Goal: Communication & Community: Answer question/provide support

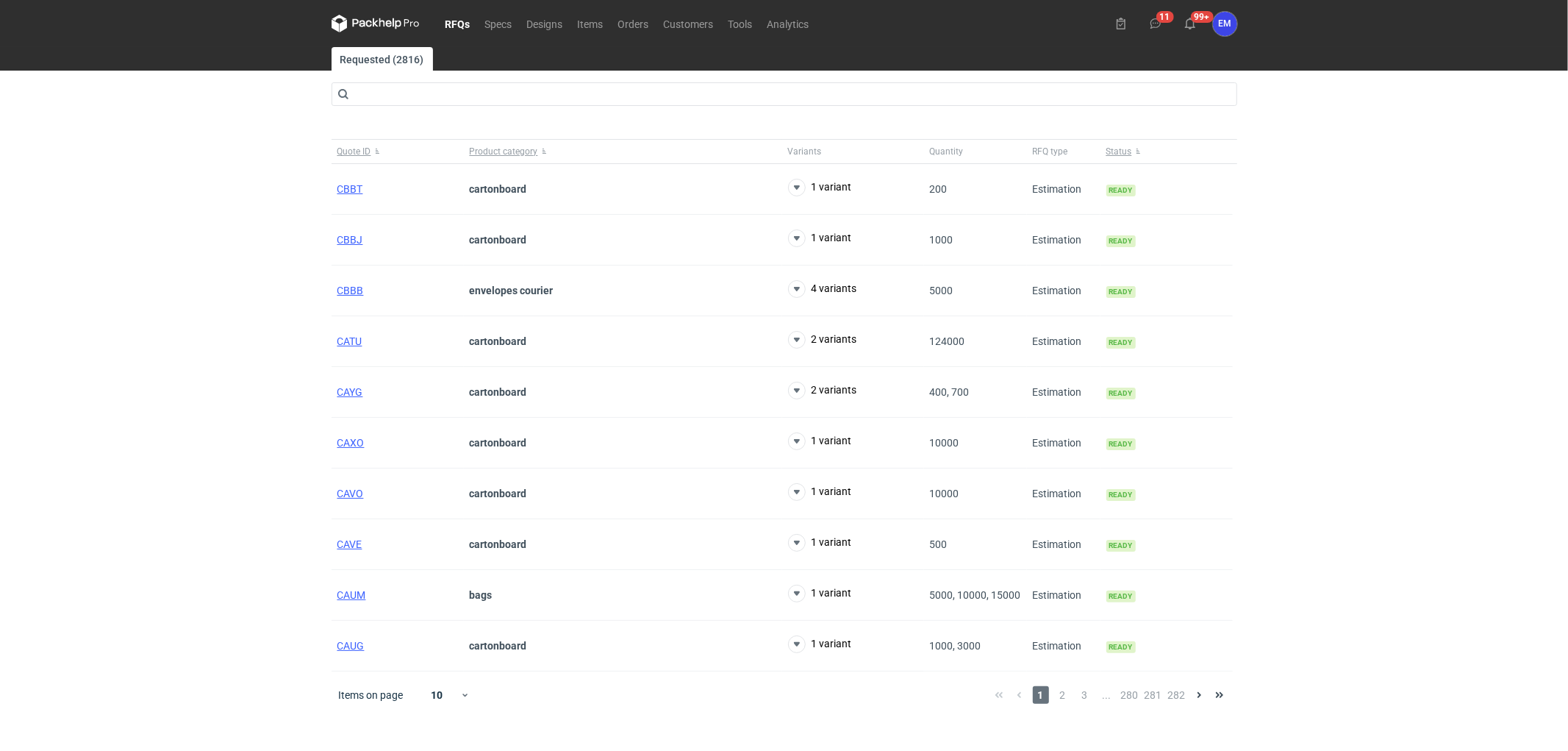
click at [138, 359] on div "RFQs Specs Designs Items Orders Customers Tools Analytics 11 99+ EM [PERSON_NAM…" at bounding box center [784, 375] width 1568 height 751
click at [629, 30] on link "Orders" at bounding box center [633, 23] width 46 height 18
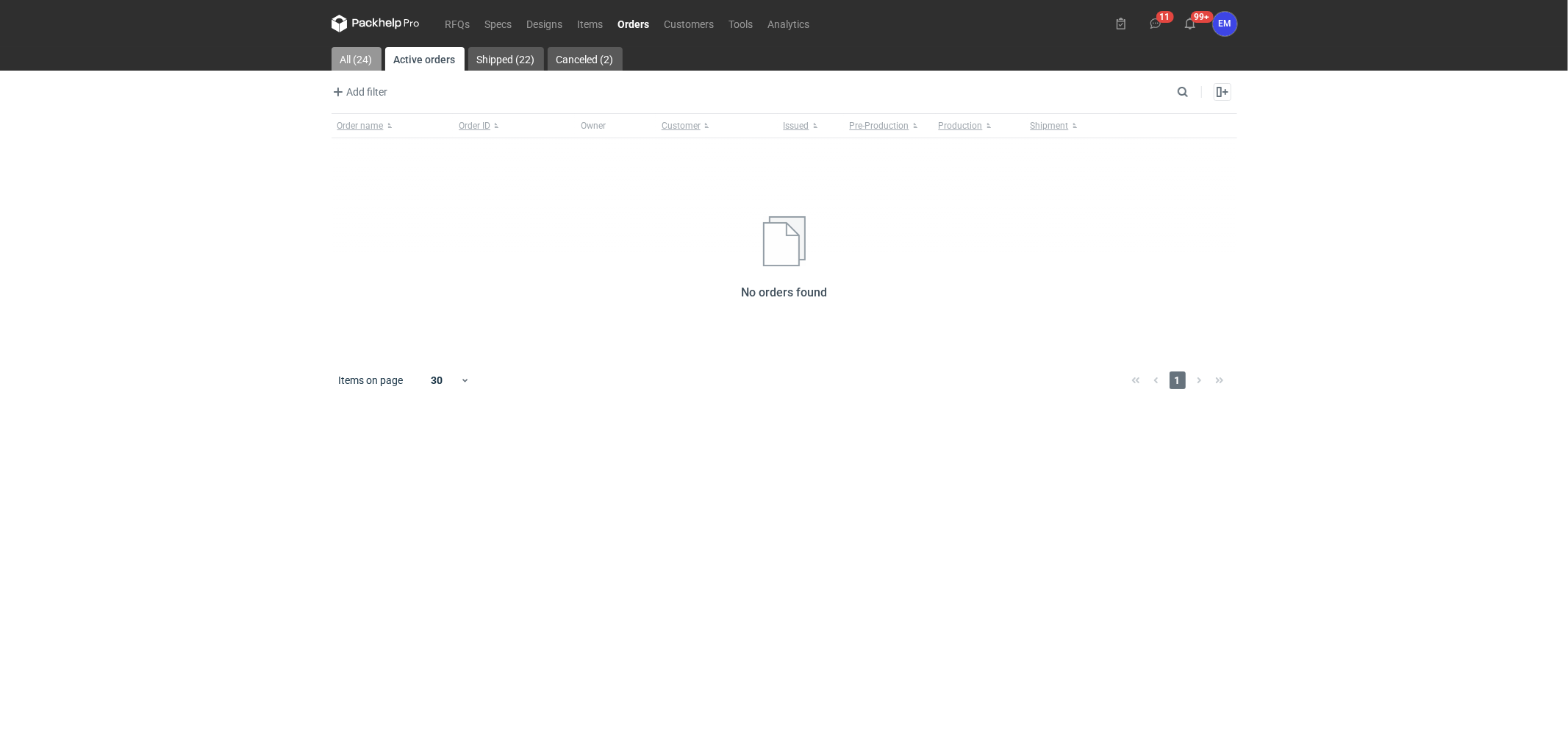
click at [361, 58] on link "All (24)" at bounding box center [356, 59] width 50 height 24
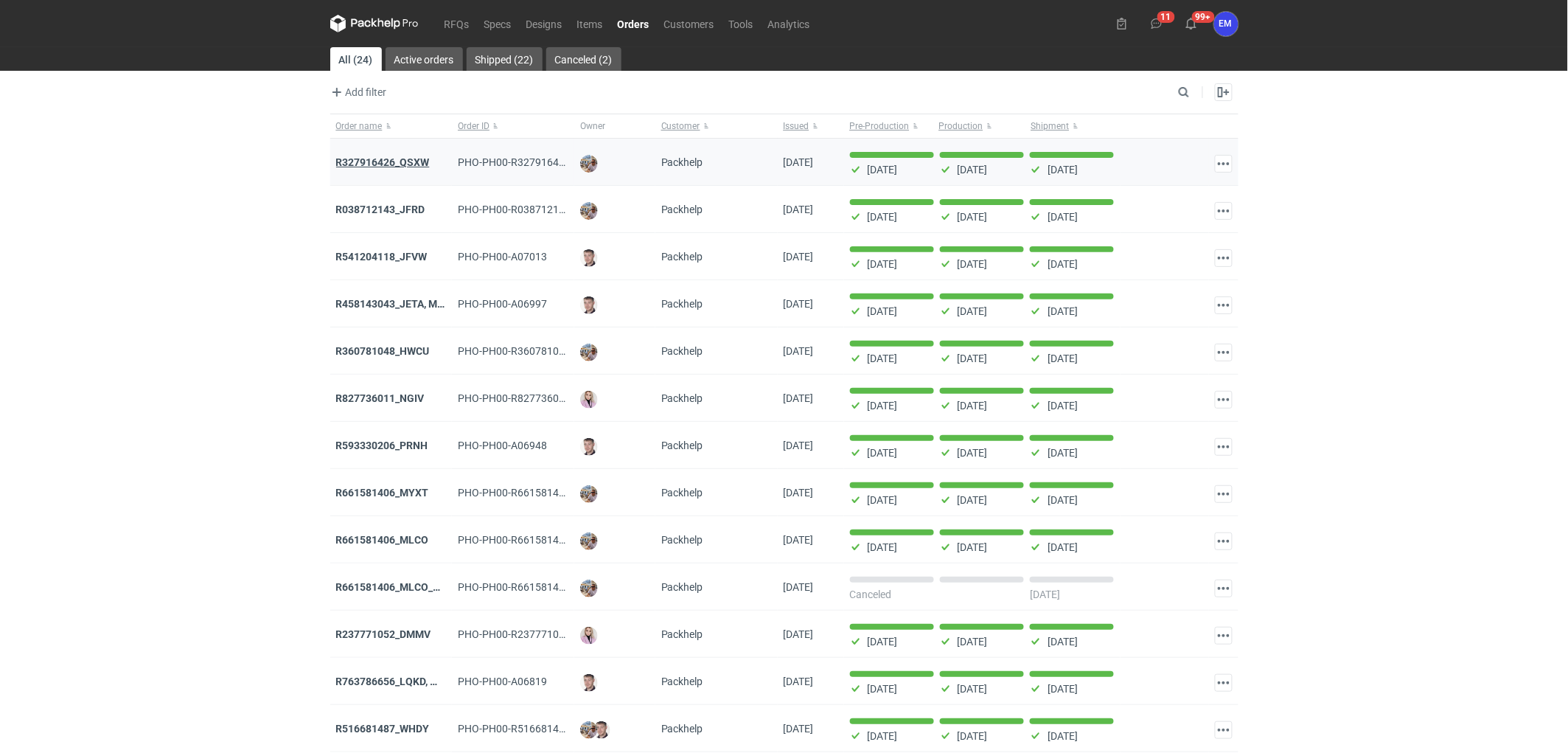
click at [395, 163] on strong "R327916426_QSXW" at bounding box center [383, 163] width 94 height 12
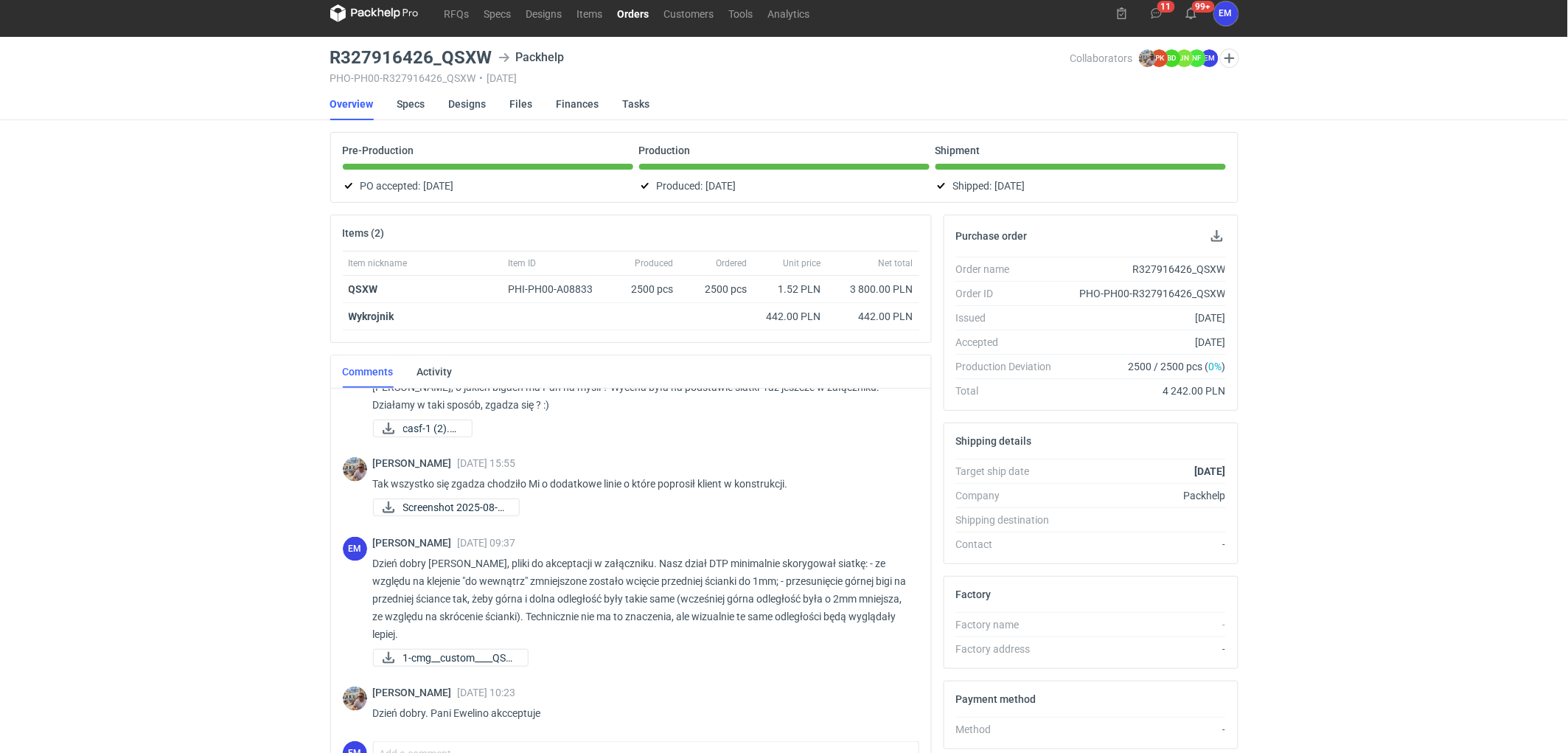
scroll to position [163, 0]
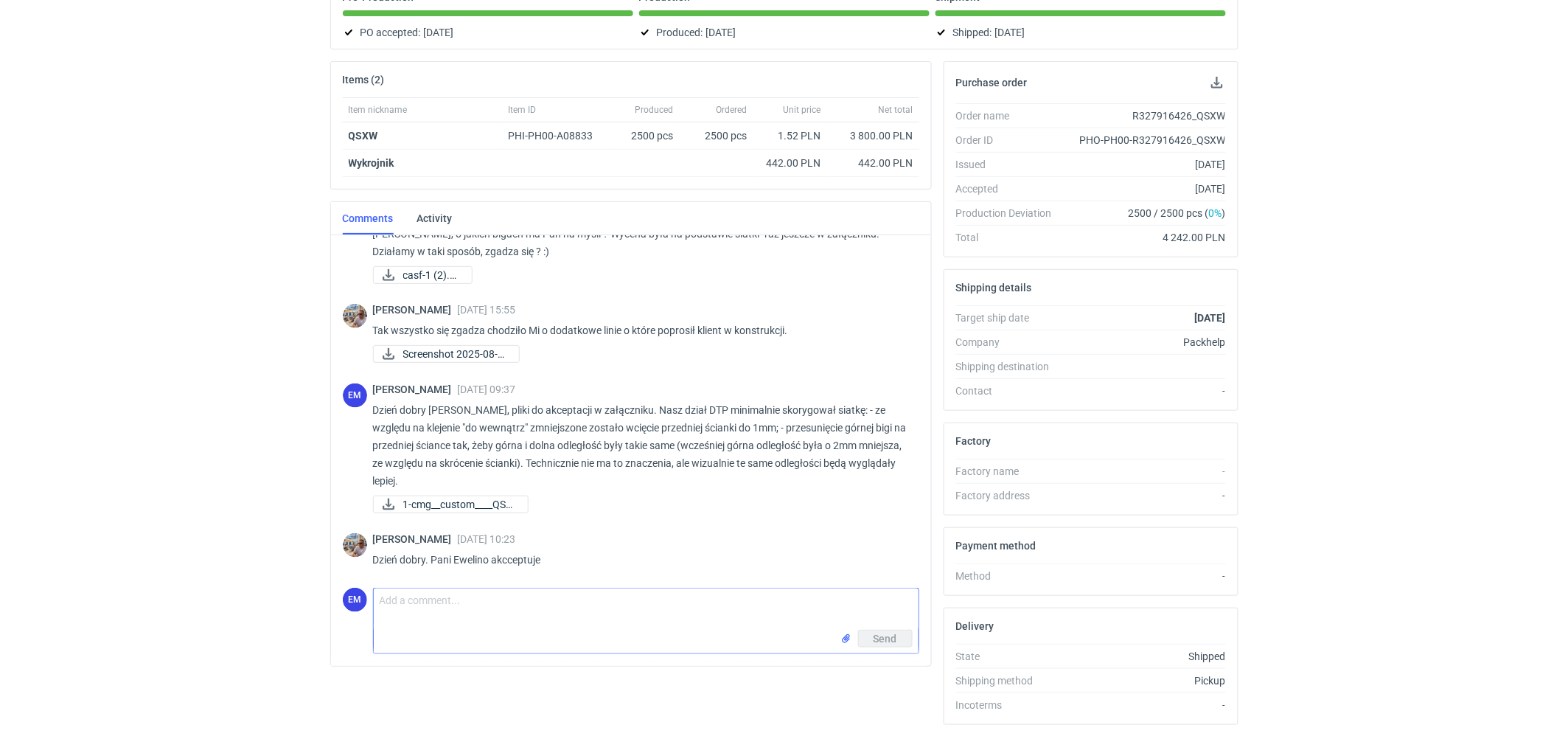
click at [462, 608] on textarea "Comment message" at bounding box center [645, 609] width 545 height 42
click at [528, 600] on textarea "Witam serdecznie, z racji urlopu wysyłka zostaje przesunięta na [DATE]." at bounding box center [645, 609] width 545 height 42
drag, startPoint x: 785, startPoint y: 608, endPoint x: 685, endPoint y: 616, distance: 100.3
click at [785, 607] on textarea "Witam serdecznie, z racji urlopu wysyłka zostaje przesunięta na [DATE]." at bounding box center [645, 609] width 545 height 42
click at [526, 598] on textarea "Witam serdecznie, z racji urlopu wysyłka zostaje przesunięta na [DATE]." at bounding box center [645, 609] width 545 height 42
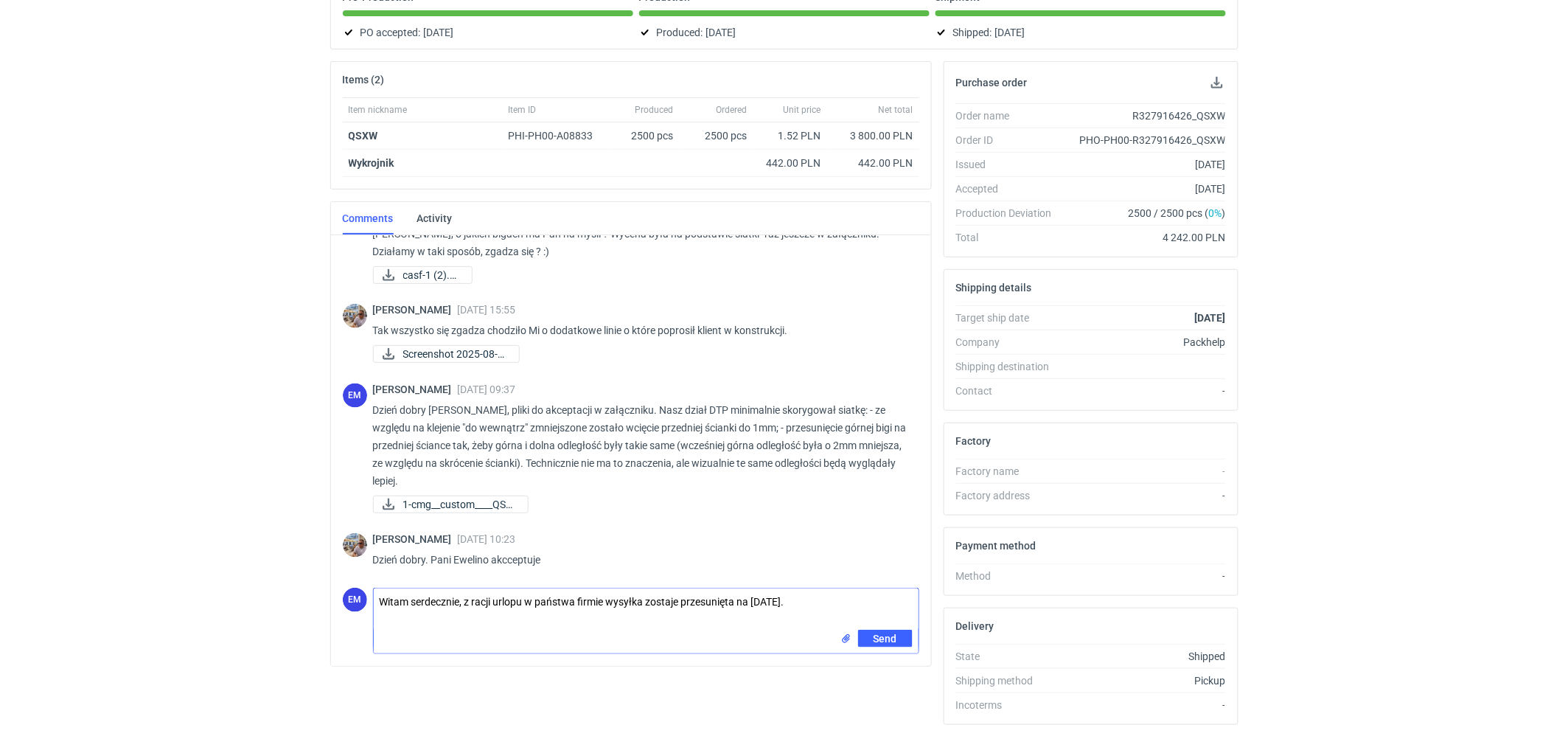
click at [533, 600] on textarea "Witam serdecznie, z racji urlopu w państwa firmie wysyłka zostaje przesunięta n…" at bounding box center [645, 609] width 545 height 42
click at [577, 601] on textarea "Witam serdecznie, z racji urlopu u Państwa firmie wysyłka zostaje przesunięta n…" at bounding box center [645, 609] width 545 height 42
drag, startPoint x: 616, startPoint y: 600, endPoint x: 770, endPoint y: 615, distance: 154.7
click at [616, 600] on textarea "Witam serdecznie, z racji urlopu u Państwa w firmie wysyłka zostaje przesunięta…" at bounding box center [645, 609] width 545 height 42
drag, startPoint x: 516, startPoint y: 611, endPoint x: 345, endPoint y: 590, distance: 172.3
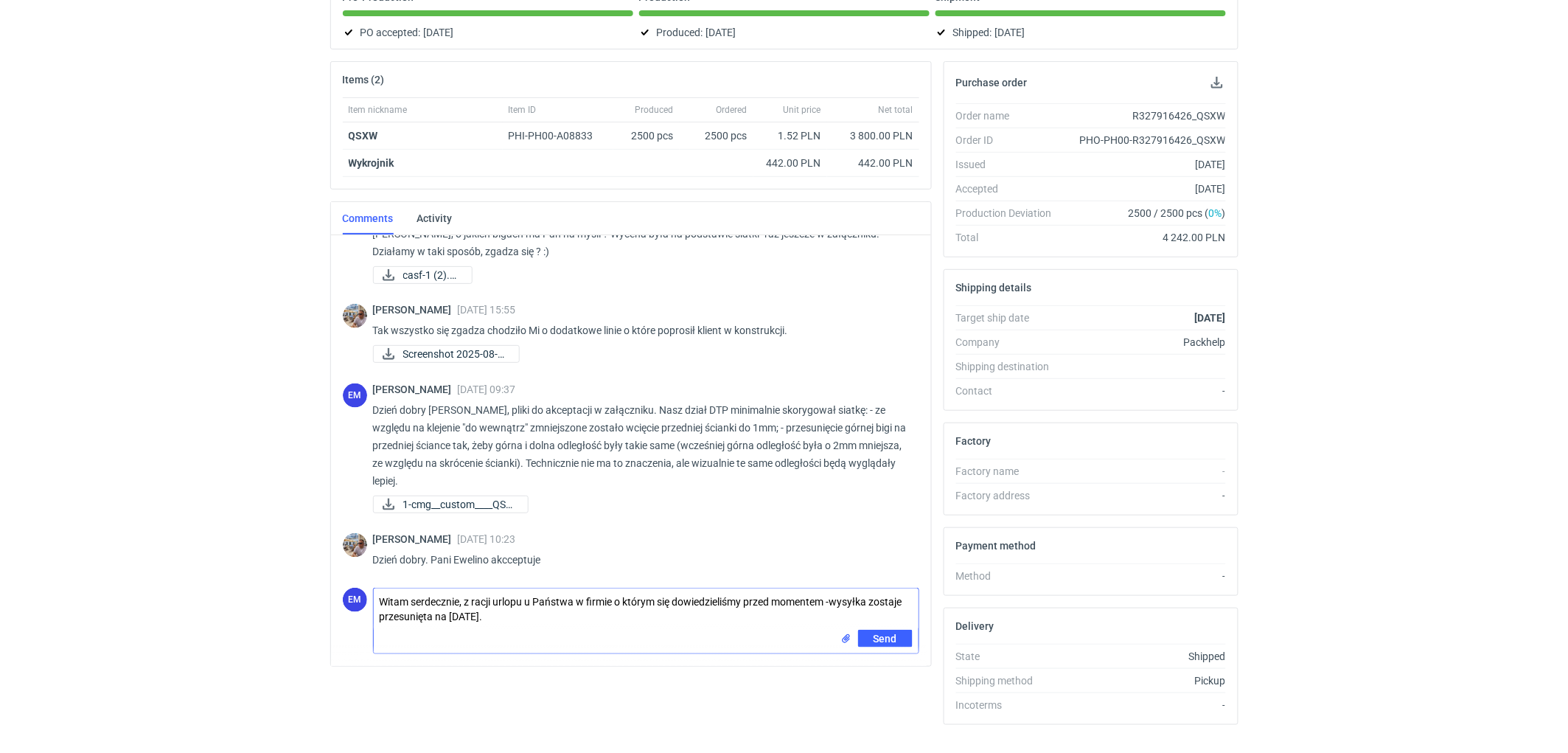
click at [345, 590] on div "EM Comment message Witam serdecznie, z racji urlopu u Państwa w firmie o którym…" at bounding box center [631, 618] width 577 height 72
click at [526, 624] on textarea "Witam serdecznie, z racji urlopu u Państwa w firmie o którym się dowiedzieliśmy…" at bounding box center [645, 609] width 545 height 42
drag, startPoint x: 529, startPoint y: 616, endPoint x: 466, endPoint y: 595, distance: 66.4
click at [466, 595] on textarea "Witam serdecznie, z racji urlopu u Państwa w firmie o którym się dowiedzieliśmy…" at bounding box center [645, 609] width 545 height 42
paste textarea "Uprzejmie informujemy, że w związku z przerwą urlopową w Państwa firmie, o któr…"
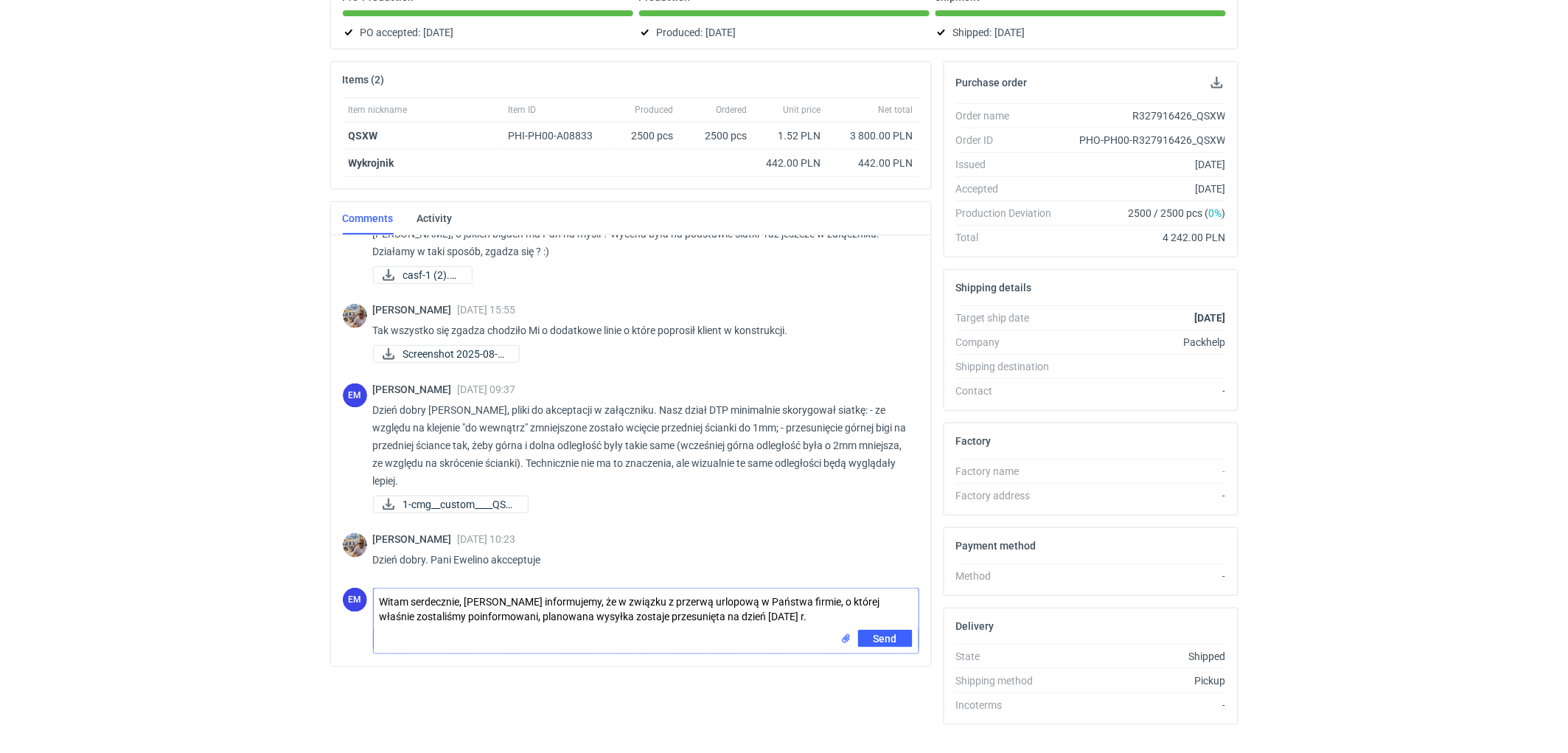
click at [466, 603] on textarea "Witam serdecznie, [PERSON_NAME] informujemy, że w związku z przerwą urlopową w …" at bounding box center [645, 609] width 545 height 42
drag, startPoint x: 759, startPoint y: 614, endPoint x: 948, endPoint y: 644, distance: 191.4
click at [760, 614] on textarea "Dzień dobry, uprzejmie informujemy, że w związku z przerwą urlopową w Państwa f…" at bounding box center [645, 609] width 545 height 42
type textarea "Dzień dobry, uprzejmie informujemy, że w związku z przerwą urlopową w Państwa f…"
click at [893, 642] on span "Send" at bounding box center [885, 639] width 24 height 10
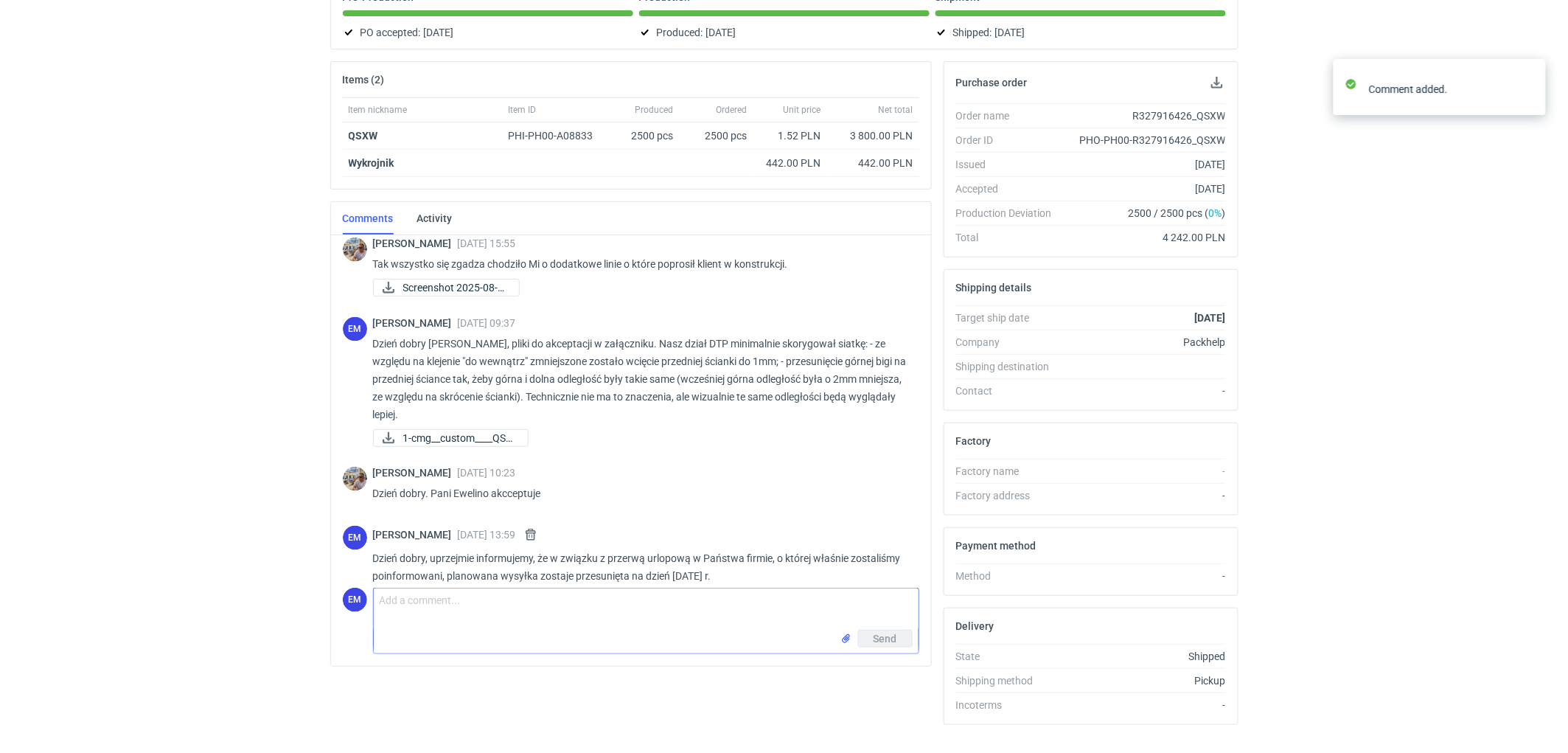
scroll to position [708, 0]
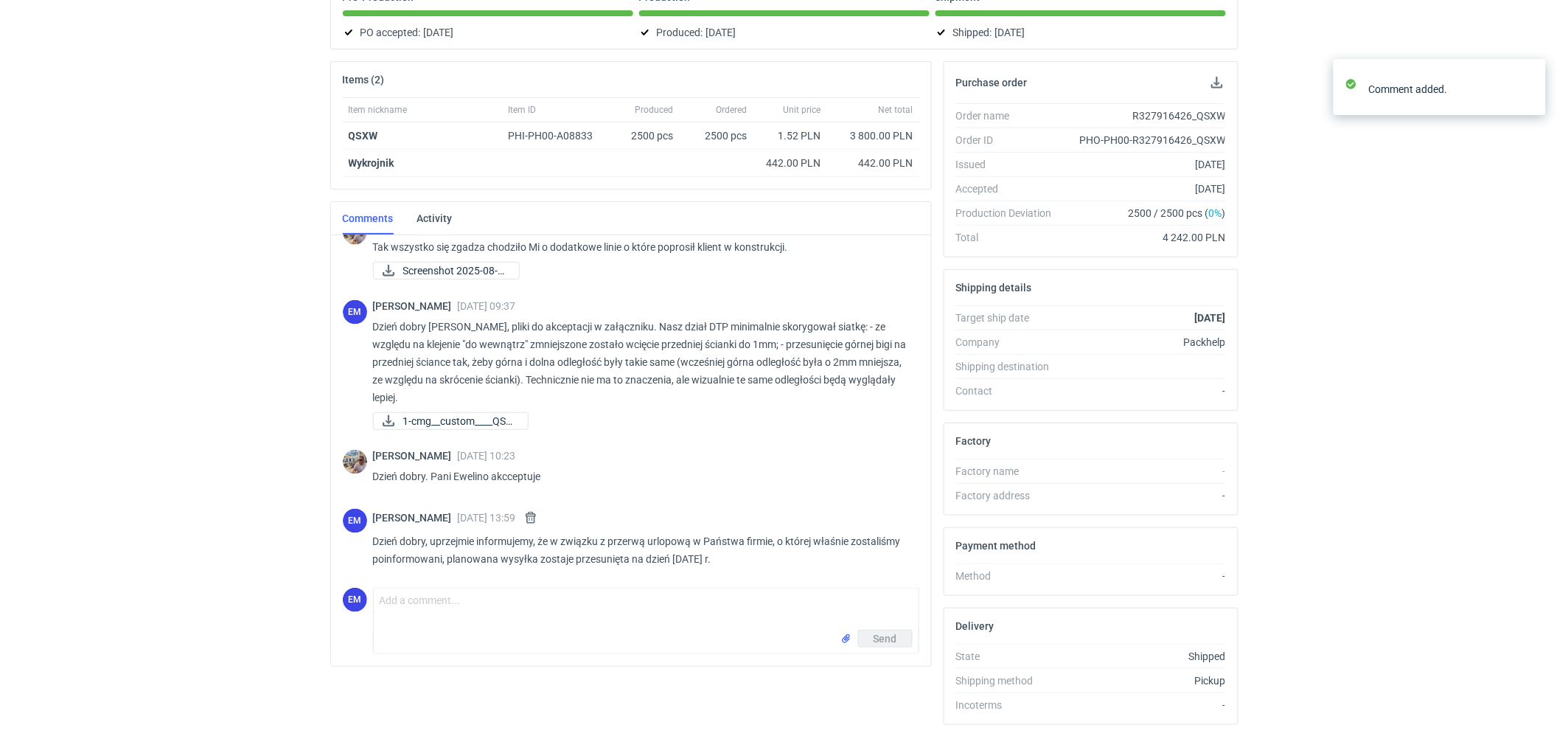
click at [164, 440] on div "RFQs Specs Designs Items Orders Customers Tools Analytics 11 99+ EM [PERSON_NAM…" at bounding box center [784, 213] width 1568 height 753
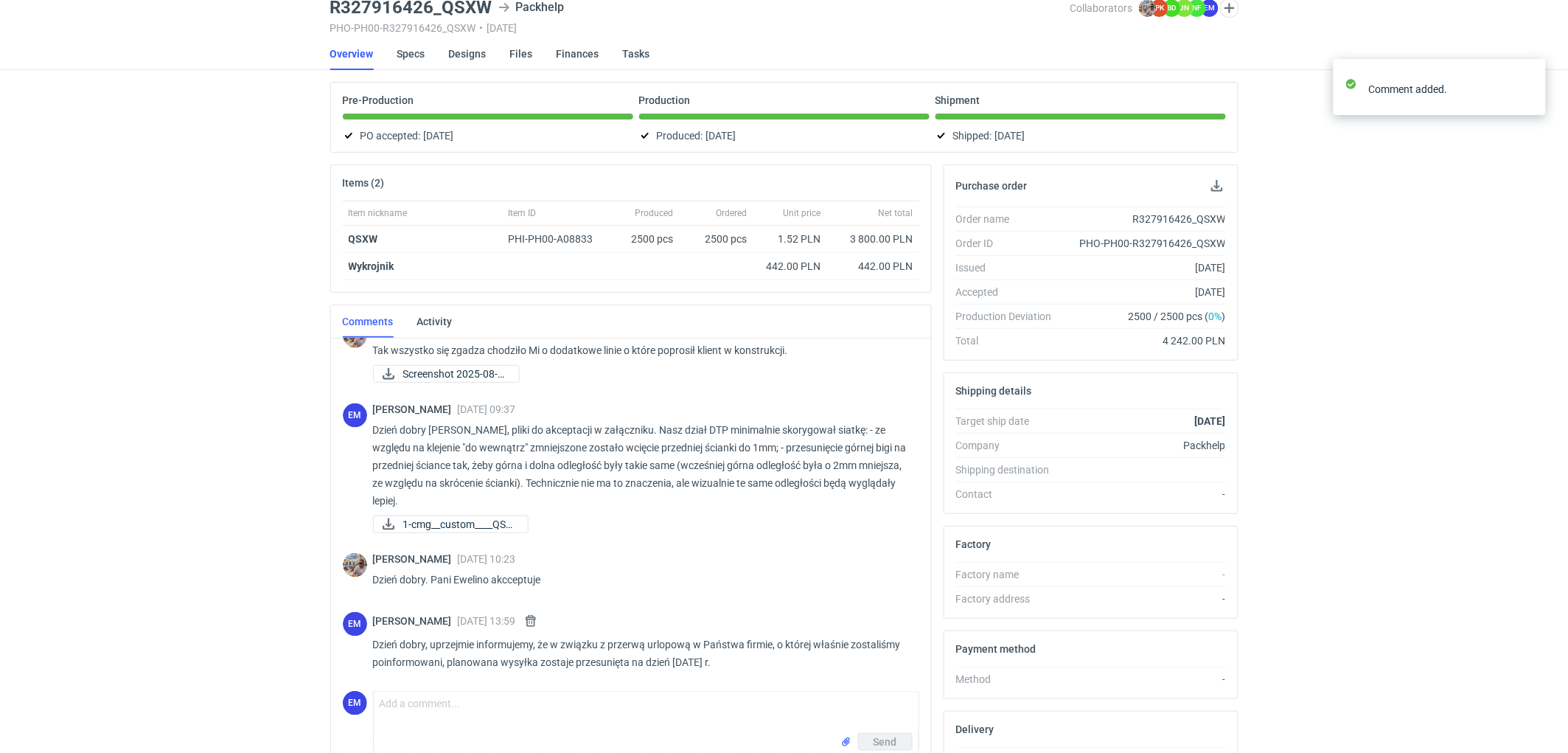
scroll to position [0, 0]
